Goal: Information Seeking & Learning: Compare options

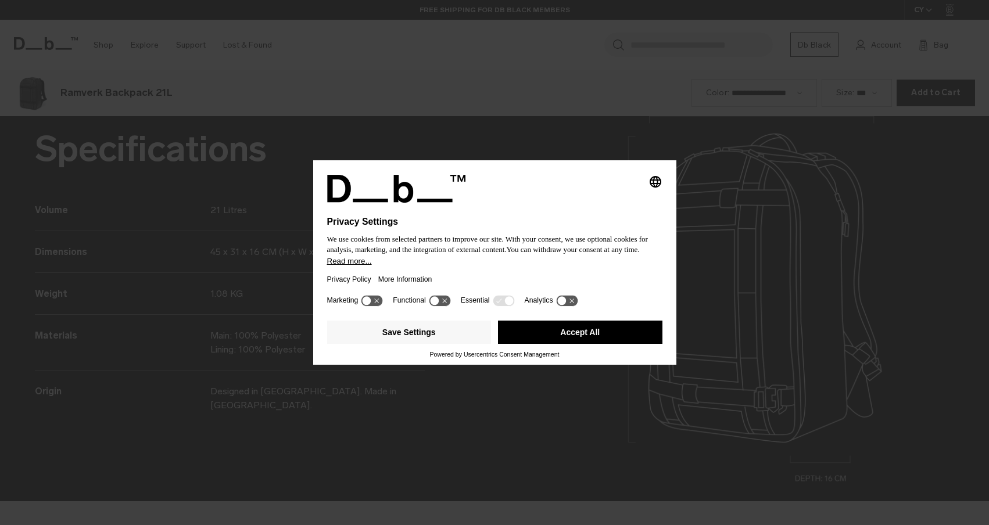
scroll to position [1576, 0]
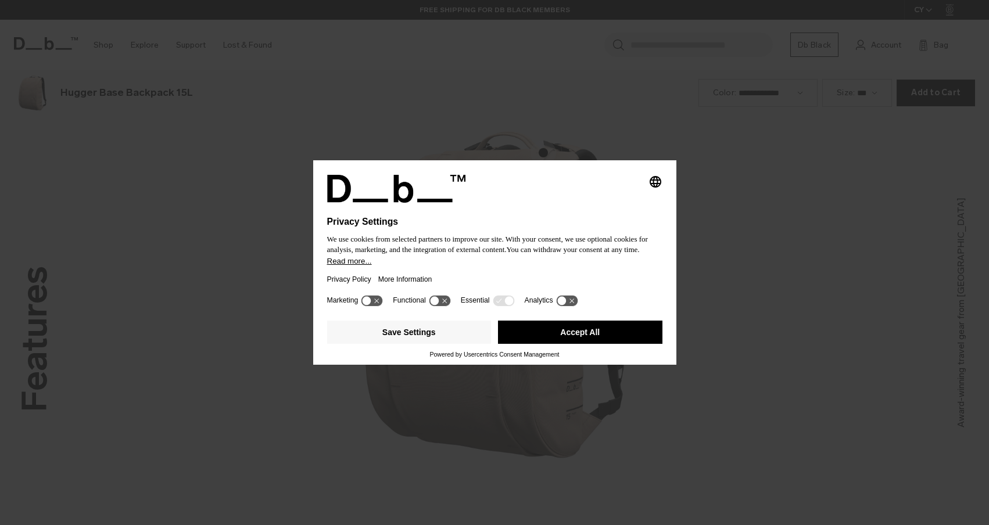
scroll to position [1576, 0]
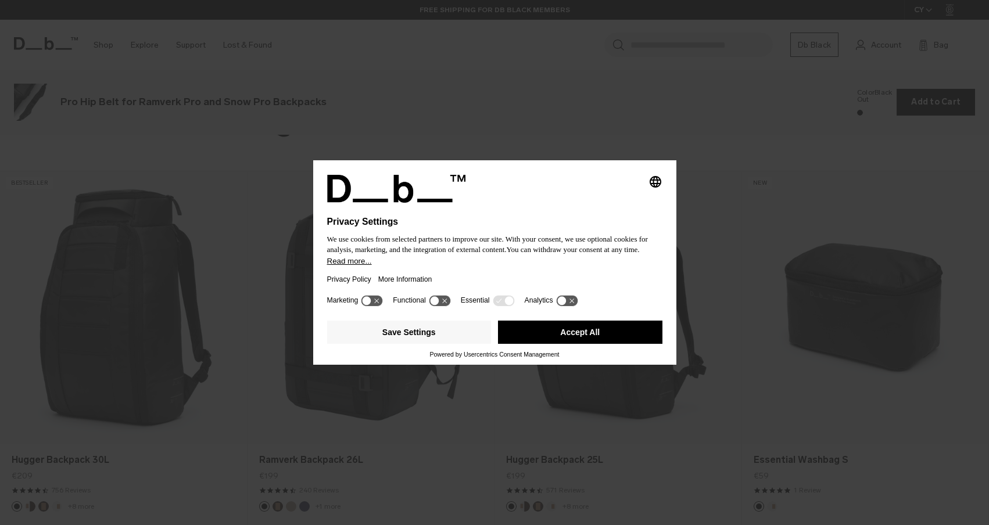
scroll to position [1576, 0]
